Goal: Task Accomplishment & Management: Complete application form

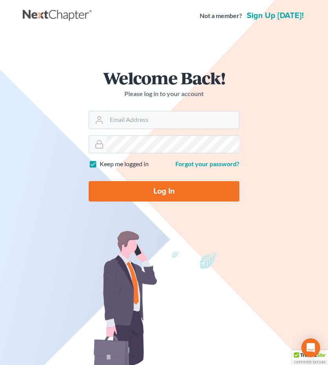
type input "[EMAIL_ADDRESS][DOMAIN_NAME]"
click at [169, 189] on input "Log In" at bounding box center [164, 191] width 151 height 20
type input "Thinking..."
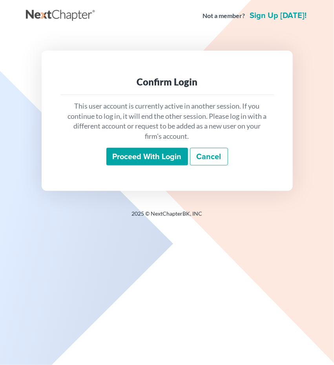
click at [152, 152] on input "Proceed with login" at bounding box center [147, 157] width 82 height 18
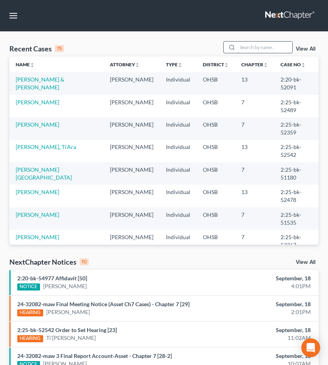
click at [254, 50] on input "search" at bounding box center [264, 47] width 55 height 11
type input "hough"
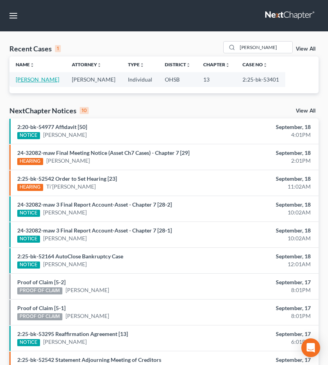
click at [35, 77] on link "Hough, James" at bounding box center [38, 79] width 44 height 7
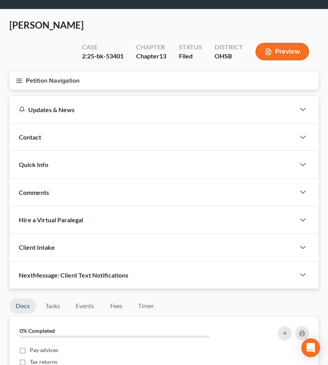
scroll to position [22, 0]
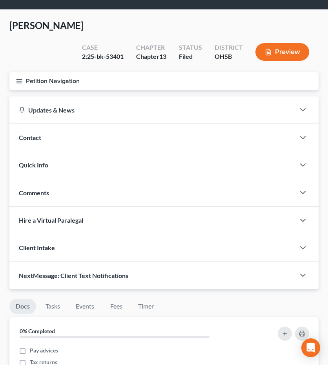
click at [19, 78] on icon "button" at bounding box center [19, 81] width 7 height 7
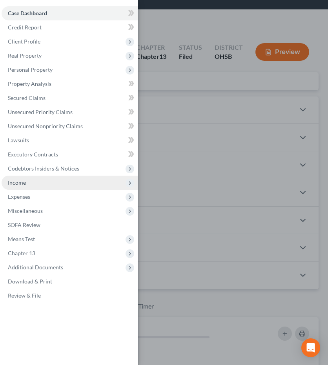
click at [26, 180] on span "Income" at bounding box center [70, 183] width 137 height 14
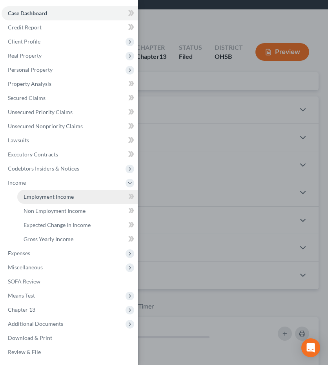
click at [33, 196] on span "Employment Income" at bounding box center [49, 196] width 50 height 7
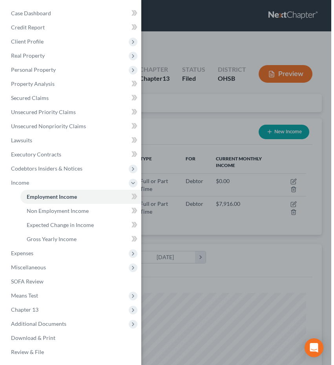
scroll to position [139, 293]
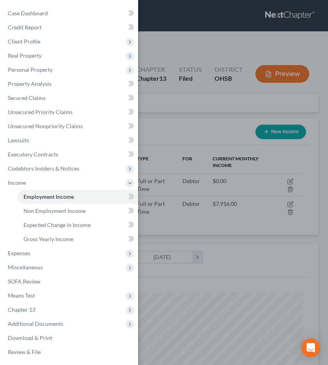
click at [191, 89] on div "Case Dashboard Payments Invoices Payments Payments Credit Report Client Profile" at bounding box center [164, 182] width 328 height 365
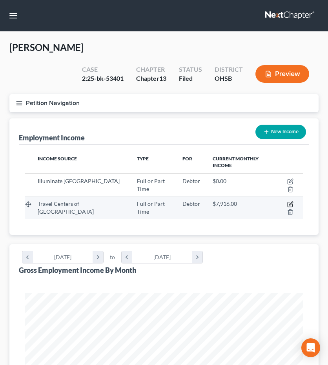
click at [287, 201] on icon "button" at bounding box center [290, 204] width 6 height 6
select select "0"
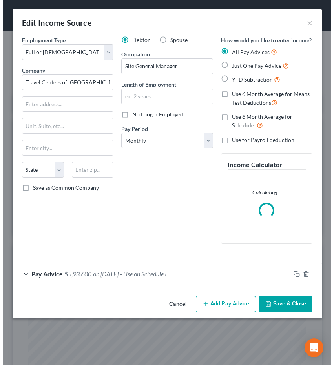
scroll to position [141, 299]
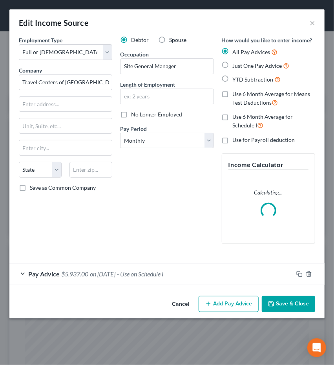
click at [115, 275] on span "on 08/15/2025" at bounding box center [102, 273] width 25 height 7
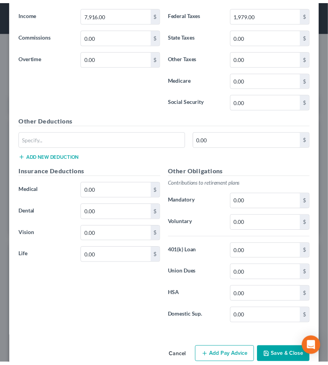
scroll to position [370, 0]
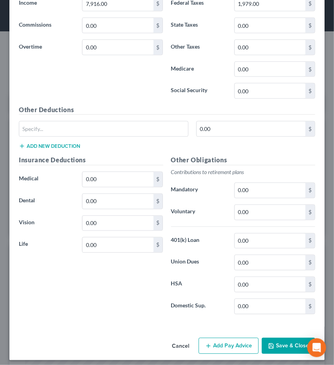
click at [271, 343] on button "Save & Close" at bounding box center [288, 346] width 53 height 16
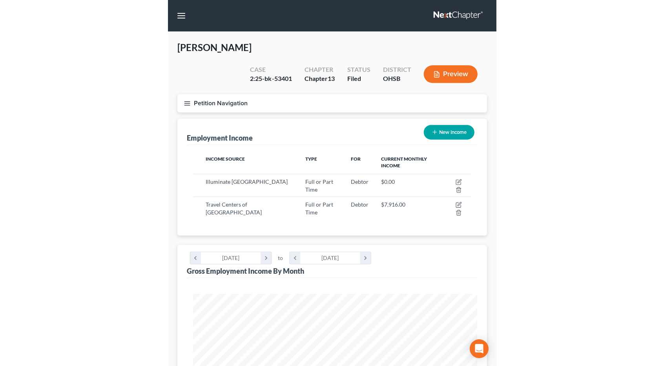
scroll to position [392133, 391978]
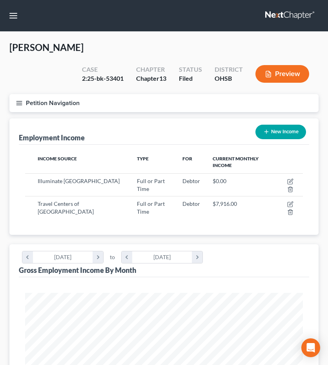
click at [20, 94] on button "Petition Navigation" at bounding box center [163, 103] width 309 height 18
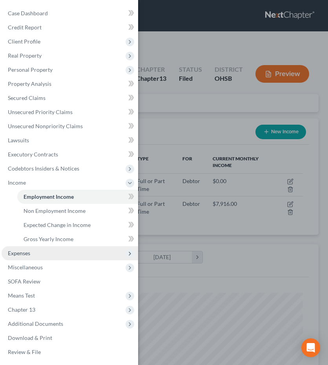
click at [14, 250] on span "Expenses" at bounding box center [19, 253] width 22 height 7
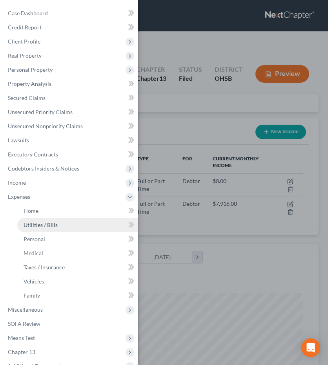
click at [40, 229] on link "Utilities / Bills" at bounding box center [77, 225] width 121 height 14
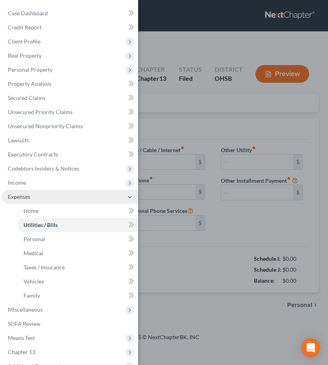
type input "125.00"
type input "0.00"
type input "85.00"
type input "90.00"
type input "200.00"
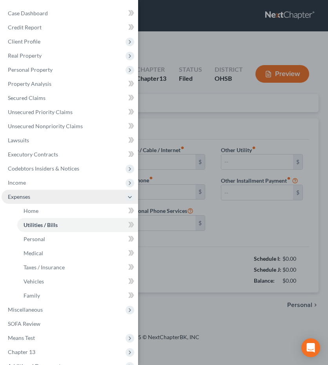
type input "0.00"
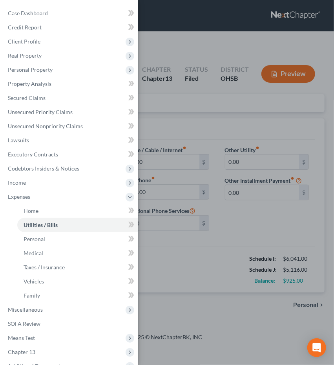
click at [155, 237] on div "Case Dashboard Payments Invoices Payments Payments Credit Report Client Profile" at bounding box center [167, 182] width 334 height 365
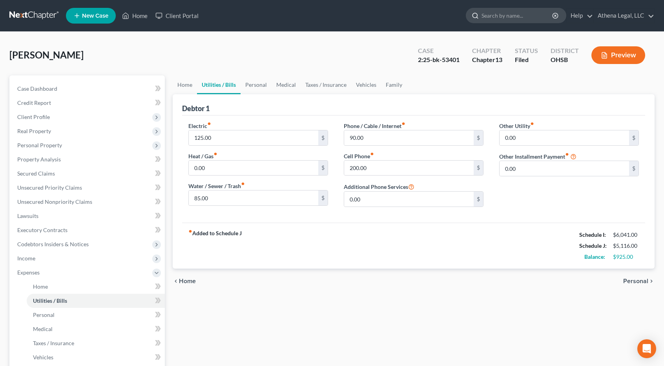
click at [333, 16] on input "search" at bounding box center [517, 15] width 72 height 15
type input "glaze"
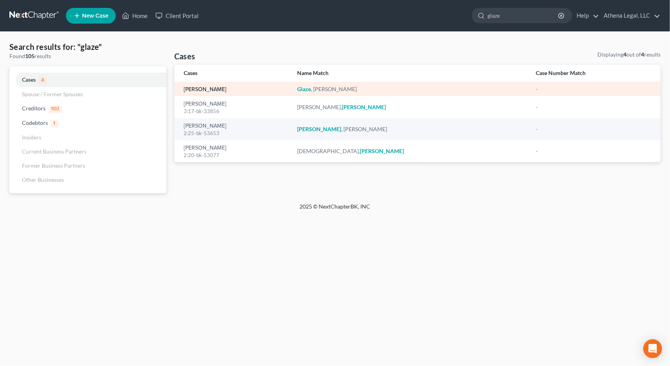
click at [200, 88] on link "Glaze, Hilary" at bounding box center [205, 89] width 43 height 5
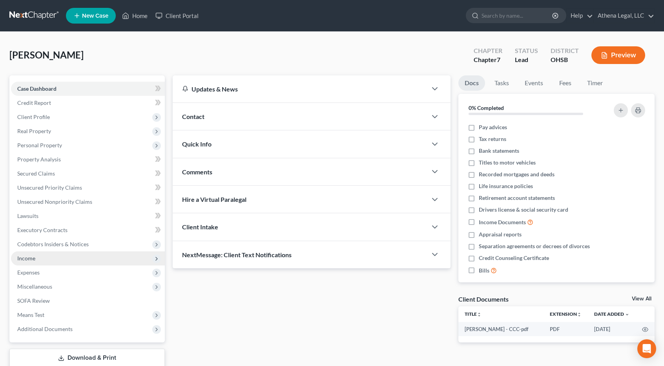
click at [39, 261] on span "Income" at bounding box center [88, 258] width 154 height 14
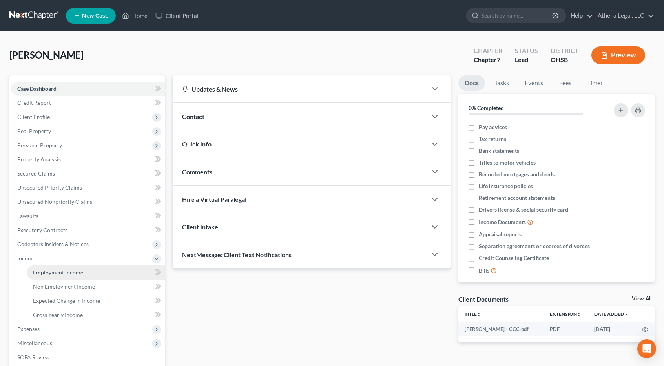
click at [42, 270] on span "Employment Income" at bounding box center [58, 272] width 50 height 7
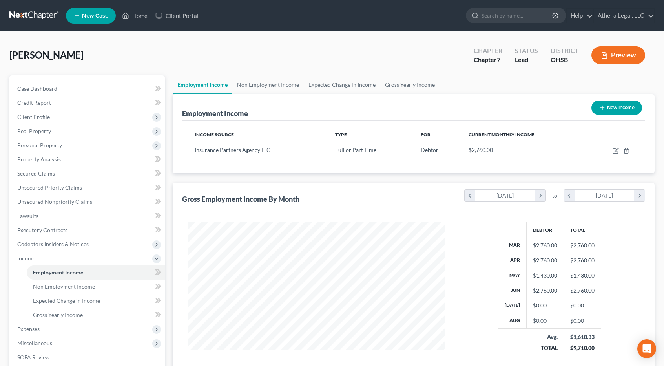
scroll to position [140, 271]
click at [256, 87] on link "Non Employment Income" at bounding box center [267, 84] width 71 height 19
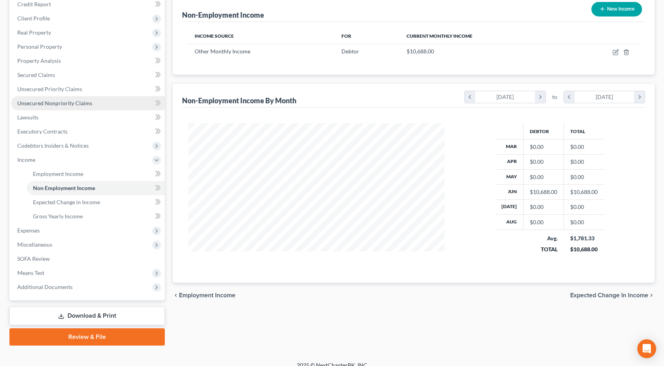
scroll to position [107, 0]
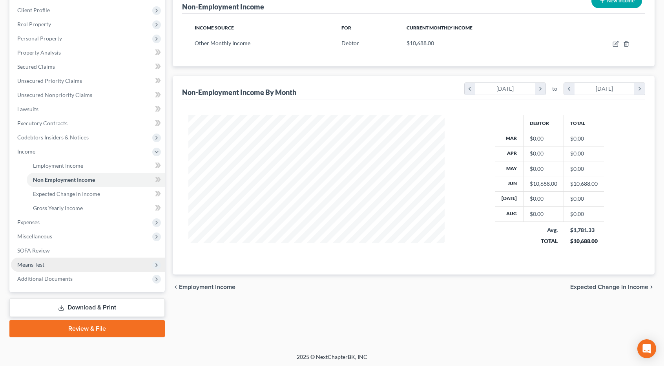
click at [34, 260] on span "Means Test" at bounding box center [88, 264] width 154 height 14
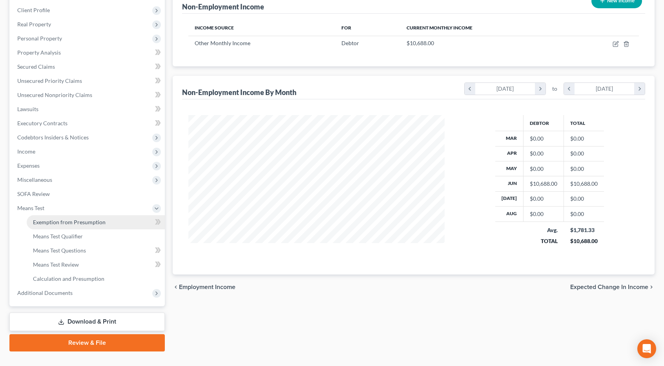
click at [79, 220] on span "Exemption from Presumption" at bounding box center [69, 221] width 73 height 7
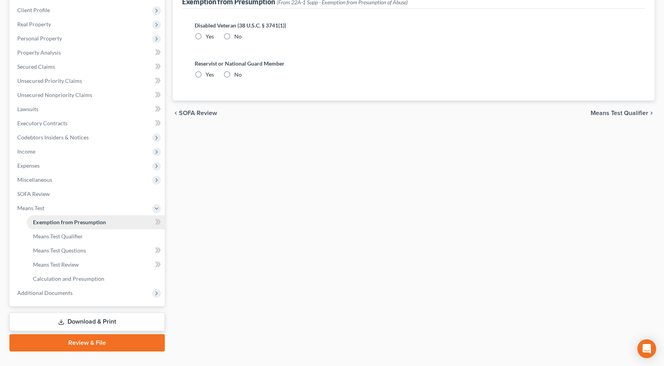
radio input "true"
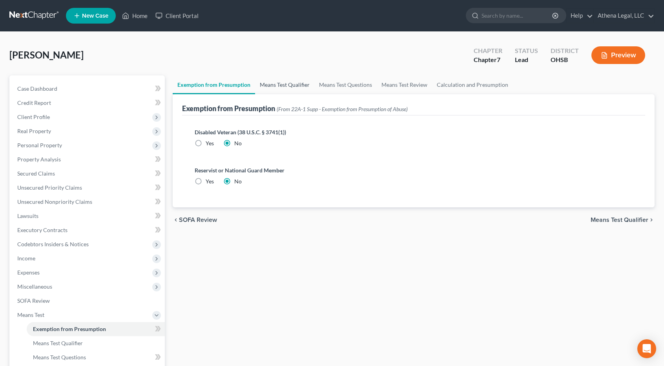
click at [298, 80] on link "Means Test Qualifier" at bounding box center [284, 84] width 59 height 19
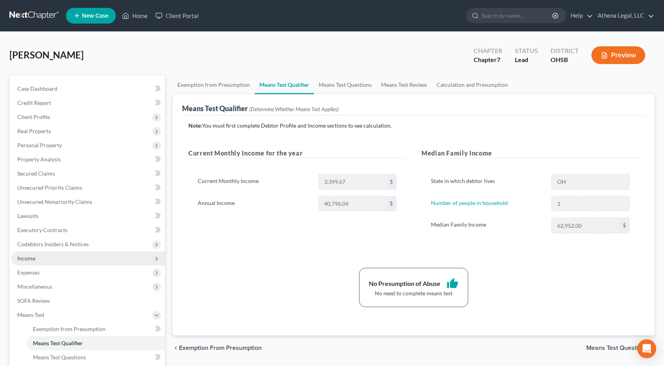
click at [33, 263] on span "Income" at bounding box center [88, 258] width 154 height 14
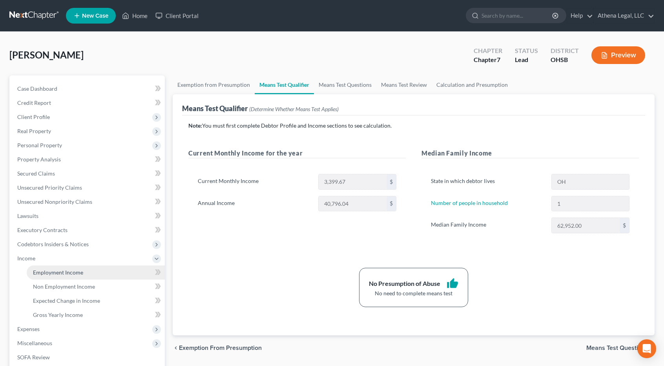
click at [42, 272] on span "Employment Income" at bounding box center [58, 272] width 50 height 7
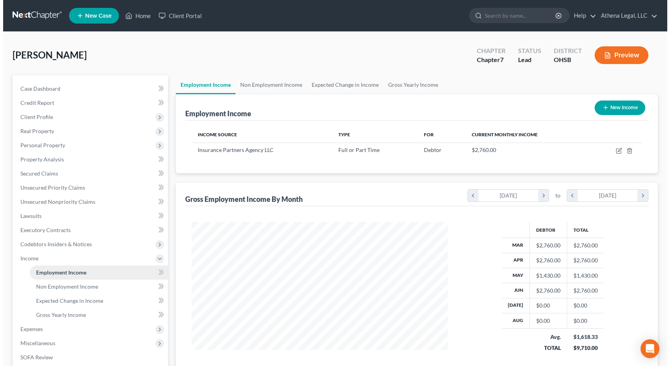
scroll to position [140, 271]
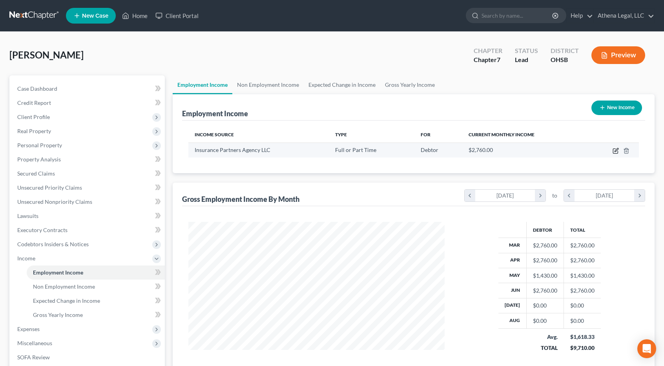
click at [333, 151] on icon "button" at bounding box center [615, 150] width 6 height 6
select select "0"
select select "36"
select select "1"
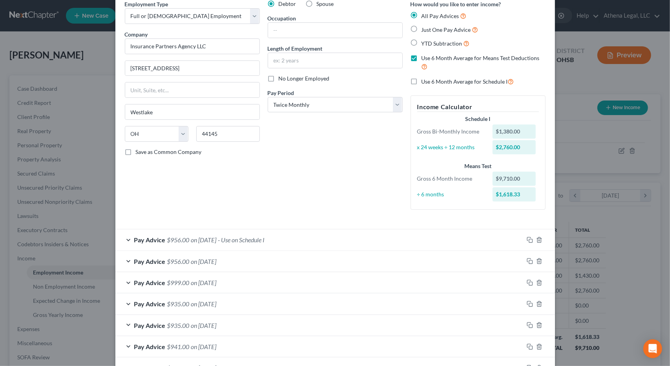
scroll to position [0, 0]
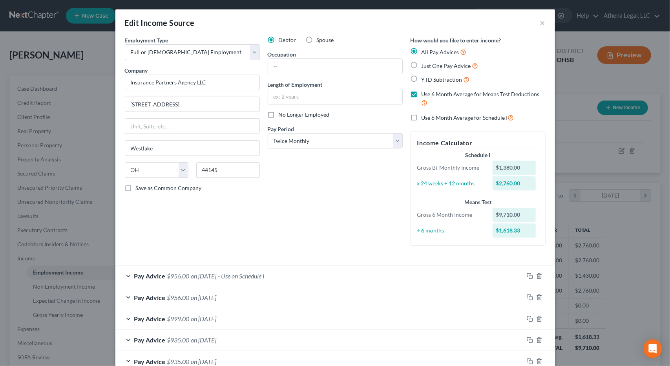
click at [333, 63] on label "Just One Pay Advice" at bounding box center [449, 65] width 57 height 9
click at [333, 63] on input "Just One Pay Advice" at bounding box center [426, 63] width 5 height 5
radio input "true"
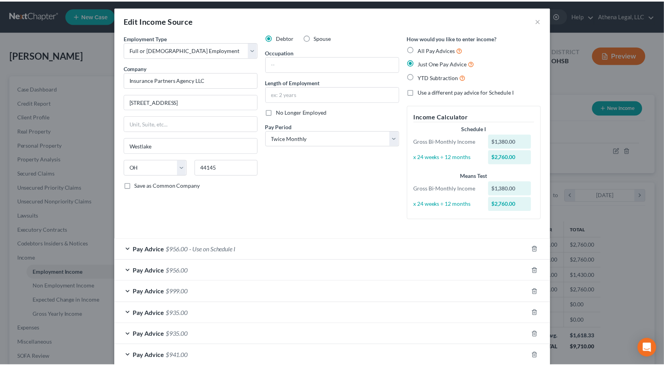
scroll to position [151, 0]
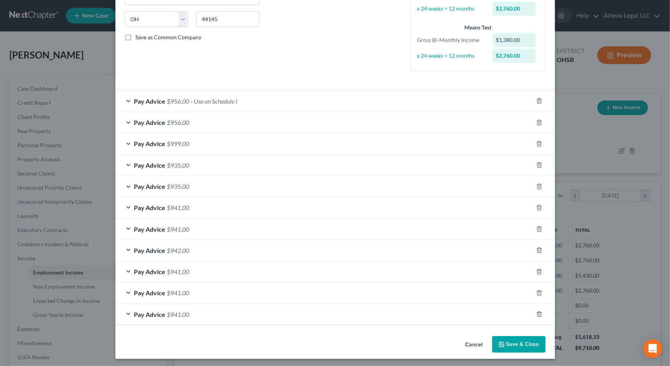
click at [333, 342] on button "Save & Close" at bounding box center [518, 344] width 53 height 16
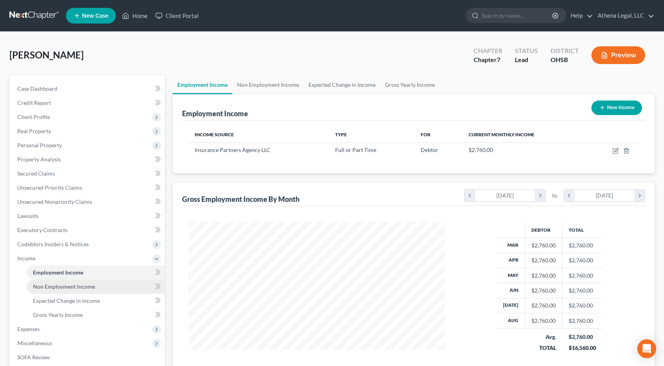
scroll to position [107, 0]
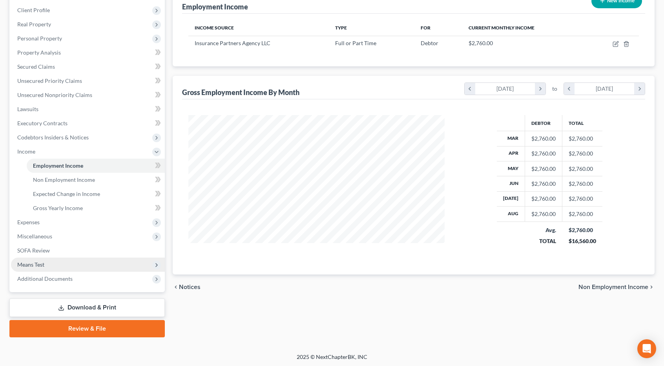
click at [31, 262] on span "Means Test" at bounding box center [30, 264] width 27 height 7
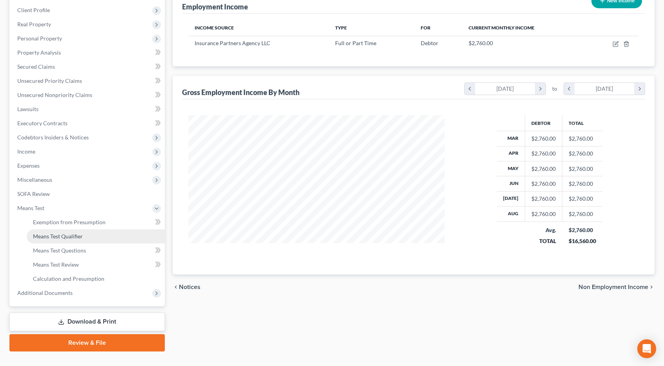
click at [60, 234] on span "Means Test Qualifier" at bounding box center [58, 236] width 50 height 7
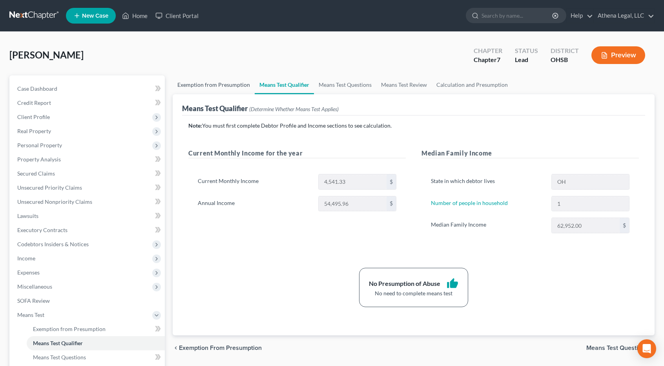
click at [223, 82] on link "Exemption from Presumption" at bounding box center [214, 84] width 82 height 19
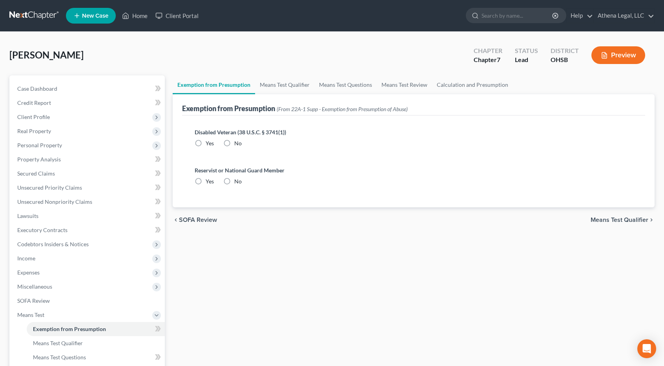
radio input "true"
click at [31, 259] on span "Income" at bounding box center [26, 258] width 18 height 7
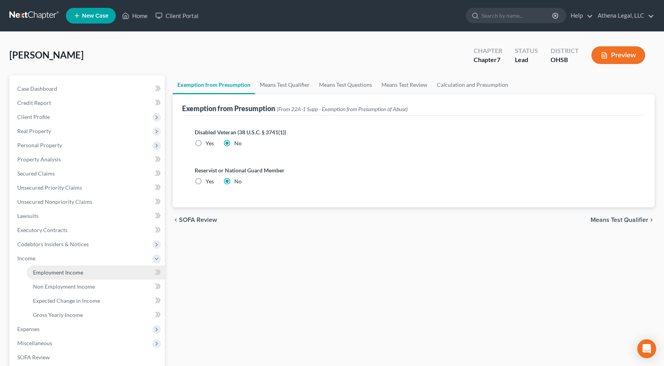
click at [41, 269] on span "Employment Income" at bounding box center [58, 272] width 50 height 7
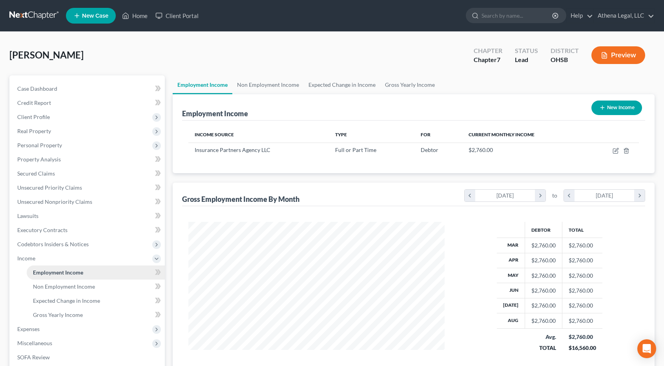
scroll to position [140, 271]
click at [268, 84] on link "Non Employment Income" at bounding box center [267, 84] width 71 height 19
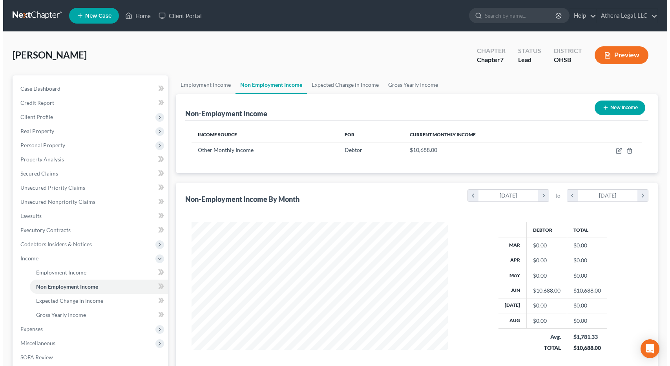
scroll to position [140, 271]
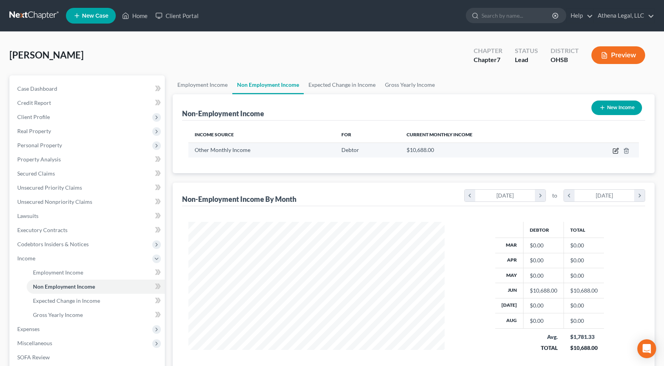
click at [333, 149] on icon "button" at bounding box center [616, 150] width 4 height 4
select select "13"
select select "0"
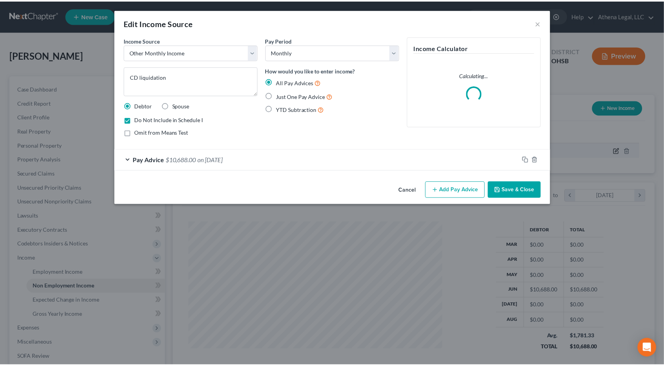
scroll to position [140, 274]
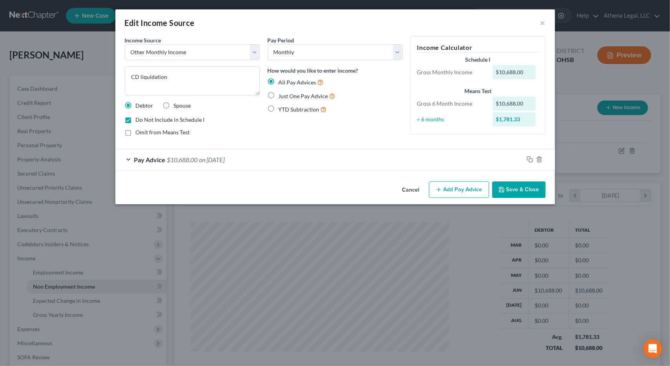
click at [333, 189] on button "Save & Close" at bounding box center [518, 189] width 53 height 16
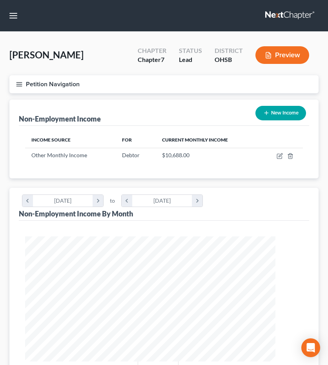
scroll to position [139, 293]
